Goal: Transaction & Acquisition: Purchase product/service

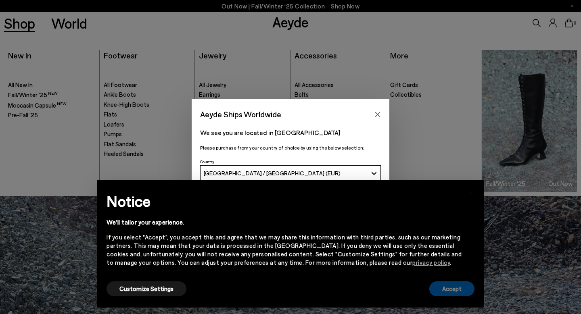
click at [451, 284] on button "Accept" at bounding box center [451, 289] width 45 height 15
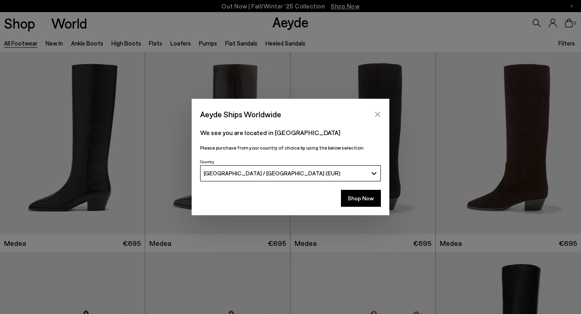
click at [376, 114] on icon "Close" at bounding box center [378, 114] width 6 height 6
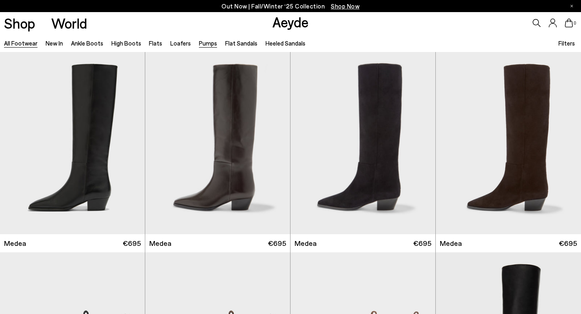
click at [199, 44] on link "Pumps" at bounding box center [208, 43] width 18 height 7
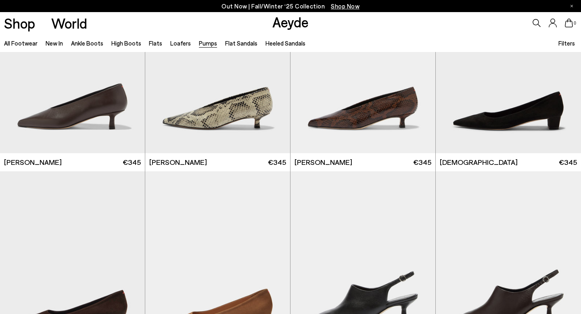
scroll to position [1105, 0]
